Goal: Task Accomplishment & Management: Manage account settings

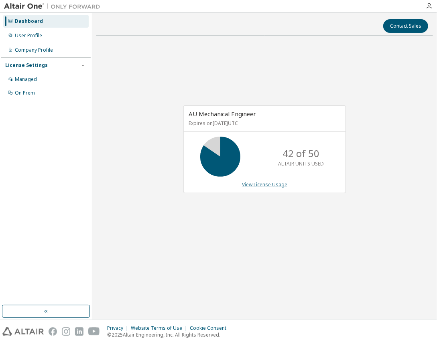
click at [261, 185] on link "View License Usage" at bounding box center [264, 184] width 45 height 7
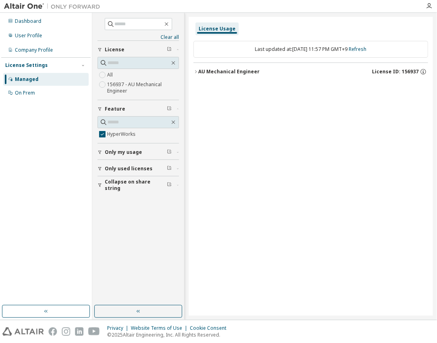
click at [115, 86] on label "156937 - AU Mechanical Engineer" at bounding box center [143, 88] width 72 height 16
click at [194, 71] on icon "button" at bounding box center [195, 71] width 5 height 5
click at [200, 87] on icon "button" at bounding box center [202, 88] width 5 height 5
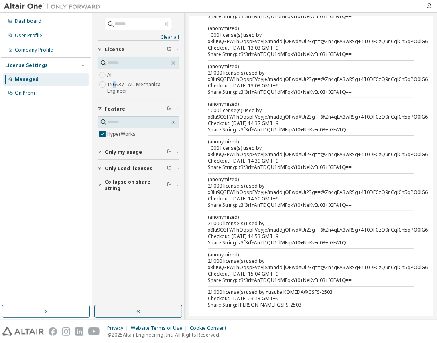
scroll to position [196, 0]
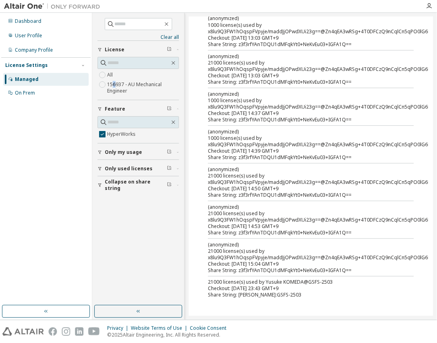
click at [121, 154] on span "Only my usage" at bounding box center [123, 152] width 37 height 6
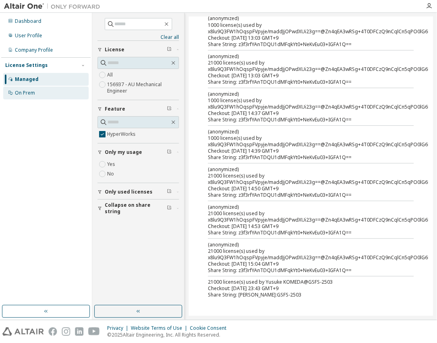
click at [30, 94] on div "On Prem" at bounding box center [25, 93] width 20 height 6
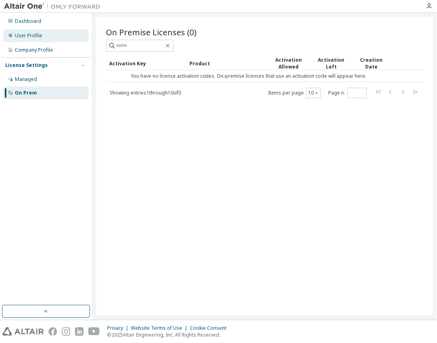
click at [30, 33] on div "User Profile" at bounding box center [28, 35] width 27 height 6
